Goal: Transaction & Acquisition: Purchase product/service

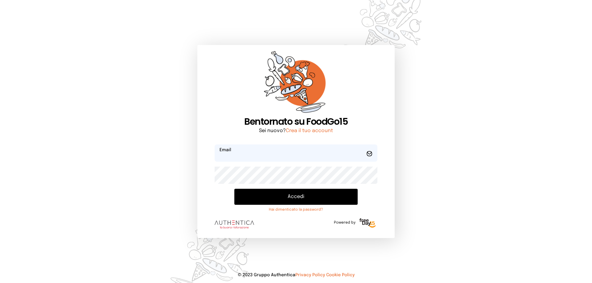
type input "**********"
click at [312, 197] on button "Accedi" at bounding box center [295, 197] width 123 height 16
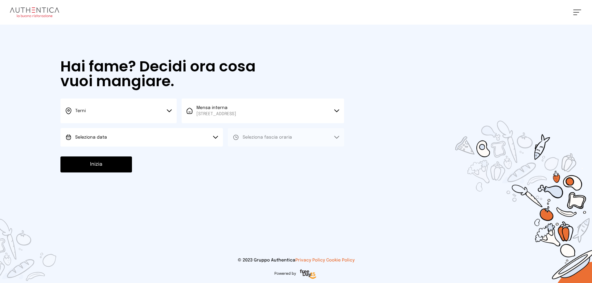
click at [130, 140] on button "Seleziona data" at bounding box center [141, 137] width 162 height 18
click at [141, 159] on li "[DATE], [DATE]" at bounding box center [141, 155] width 162 height 16
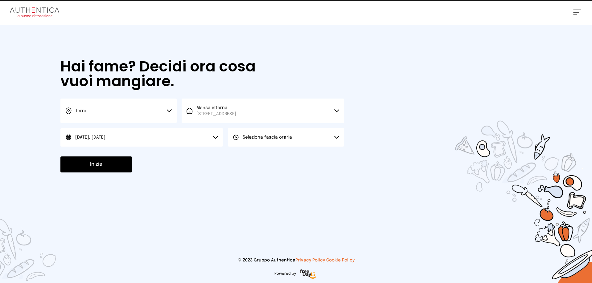
click at [268, 141] on button "Seleziona fascia oraria" at bounding box center [286, 137] width 116 height 18
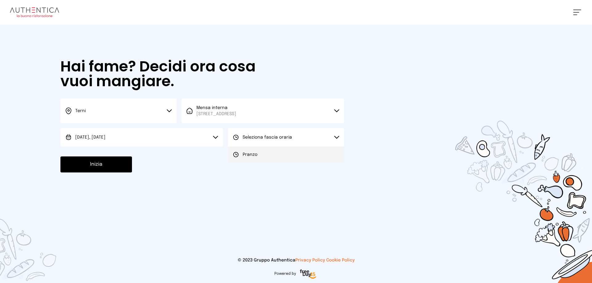
click at [268, 150] on li "Pranzo" at bounding box center [286, 155] width 116 height 16
click at [117, 164] on button "Inizia" at bounding box center [95, 165] width 71 height 16
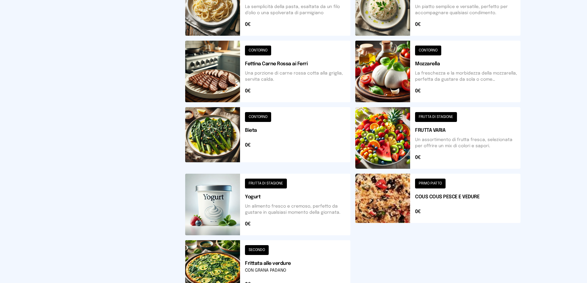
scroll to position [185, 0]
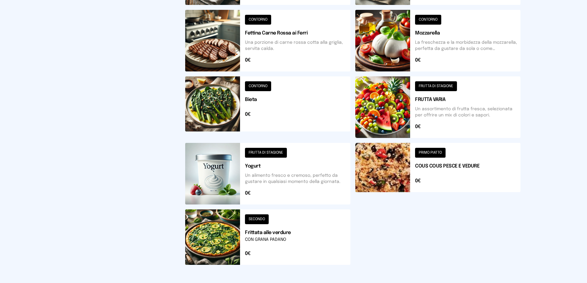
click at [51, 127] on div "Mensa Mensa interna - Viale dello Stadi... [DATE] ([GEOGRAPHIC_DATA]) [GEOGRAPH…" at bounding box center [293, 67] width 587 height 504
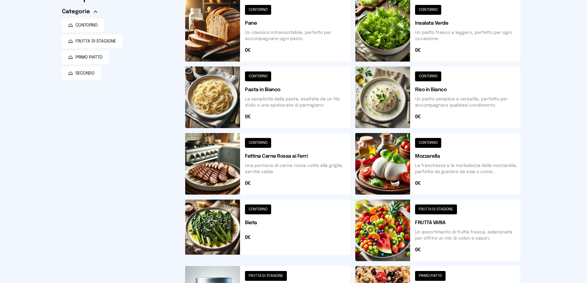
click at [503, 79] on button at bounding box center [437, 98] width 165 height 62
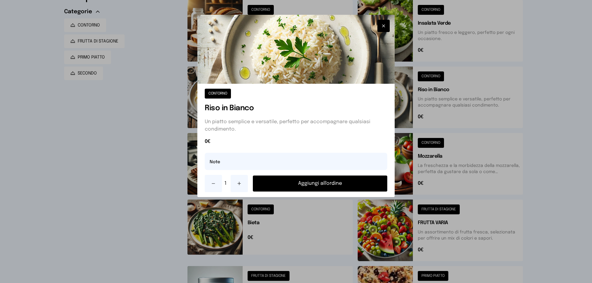
click at [359, 186] on button "Aggiungi all'ordine" at bounding box center [320, 184] width 134 height 16
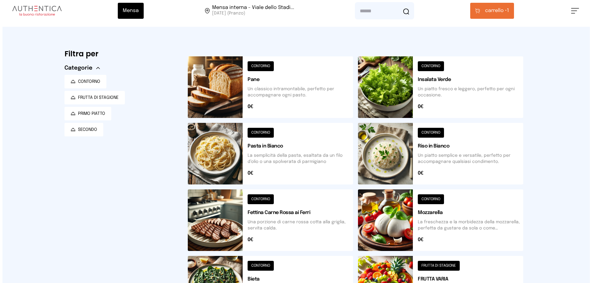
scroll to position [0, 0]
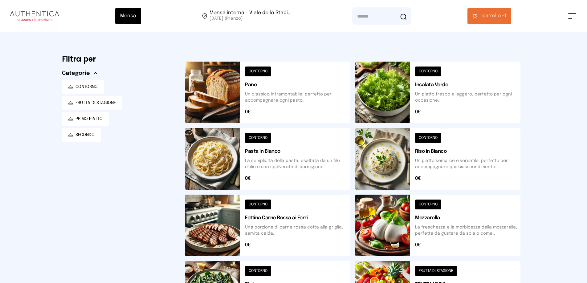
click at [492, 23] on button "carrello • 1" at bounding box center [489, 16] width 44 height 16
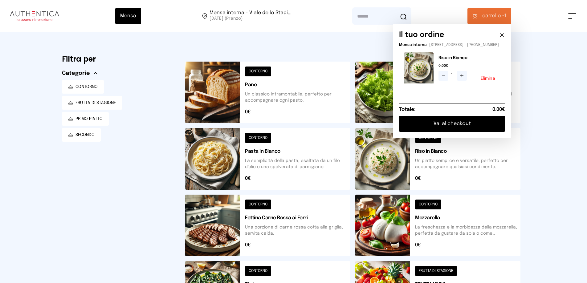
click at [471, 137] on div "Il tuo ordine Mensa interna - [STREET_ADDRESS] - [PHONE_NUMBER] Riso in Bianco …" at bounding box center [452, 81] width 118 height 114
click at [470, 130] on button "Vai al checkout" at bounding box center [452, 124] width 106 height 16
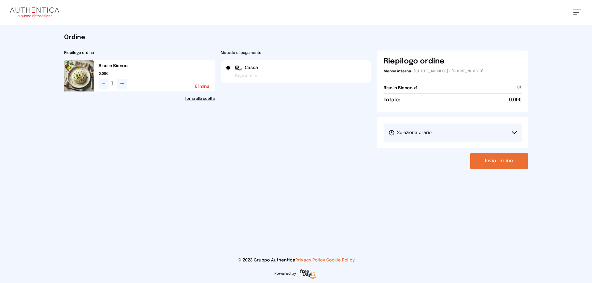
click at [469, 130] on button "Seleziona orario" at bounding box center [452, 133] width 138 height 18
click at [451, 149] on li "1° Turno (13:00 - 15:00)" at bounding box center [452, 150] width 138 height 16
click at [478, 157] on button "Invia ordine" at bounding box center [499, 161] width 58 height 16
